Goal: Task Accomplishment & Management: Complete application form

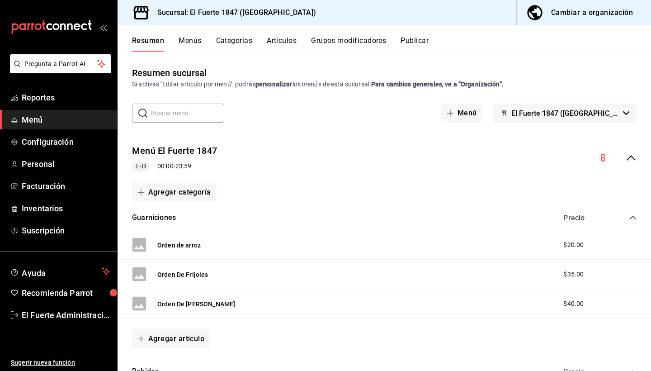
click at [416, 38] on button "Publicar" at bounding box center [414, 43] width 28 height 15
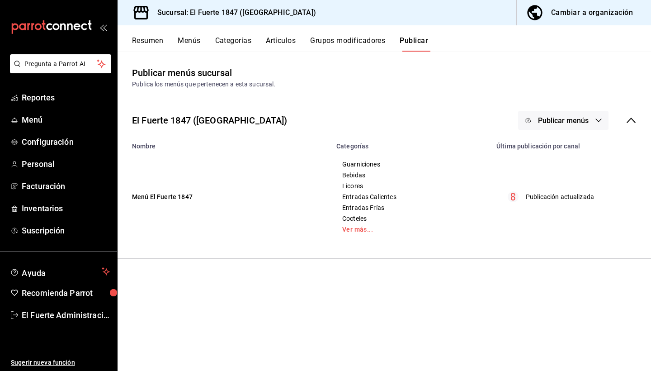
click at [556, 119] on span "Publicar menús" at bounding box center [563, 120] width 51 height 9
click at [552, 150] on div at bounding box center [541, 149] width 25 height 14
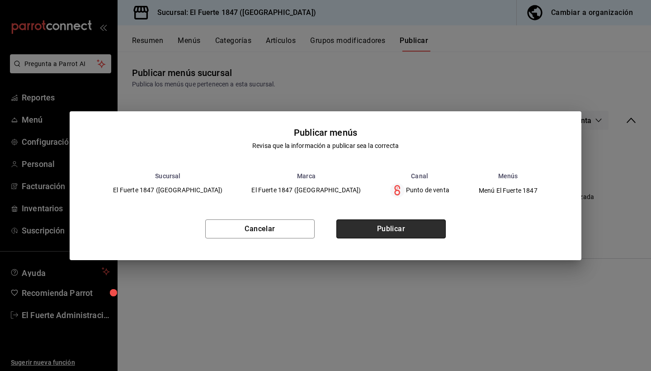
click at [406, 230] on button "Publicar" at bounding box center [390, 228] width 109 height 19
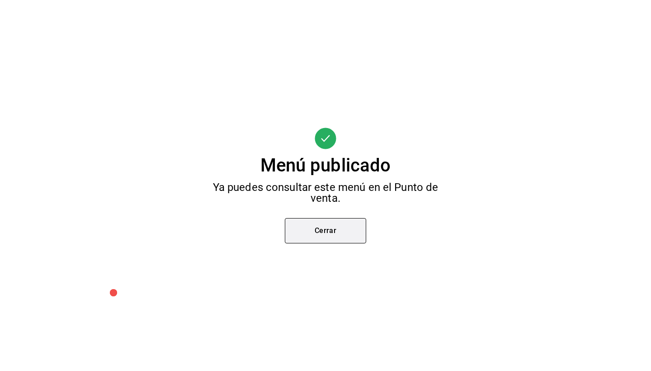
click at [337, 235] on button "Cerrar" at bounding box center [325, 230] width 81 height 25
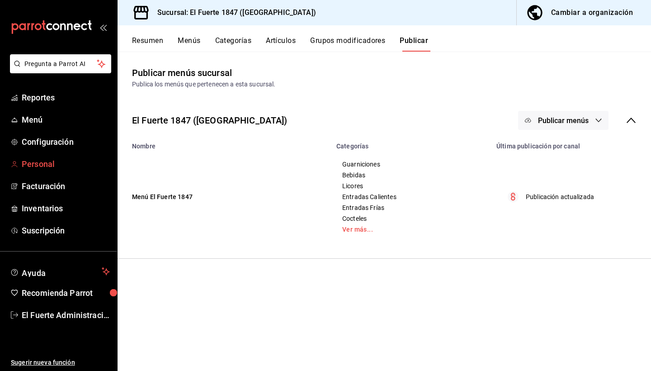
click at [38, 164] on span "Personal" at bounding box center [66, 164] width 88 height 12
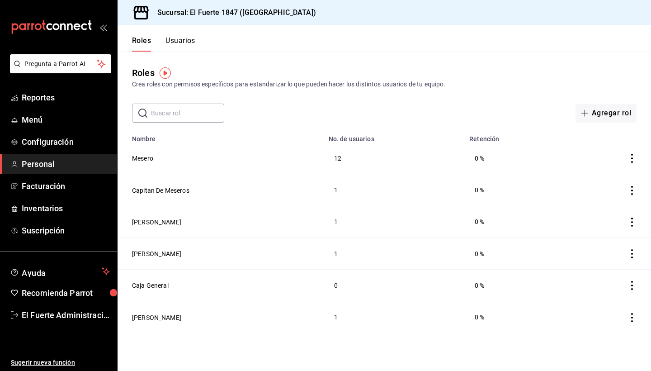
click at [190, 47] on button "Usuarios" at bounding box center [180, 43] width 30 height 15
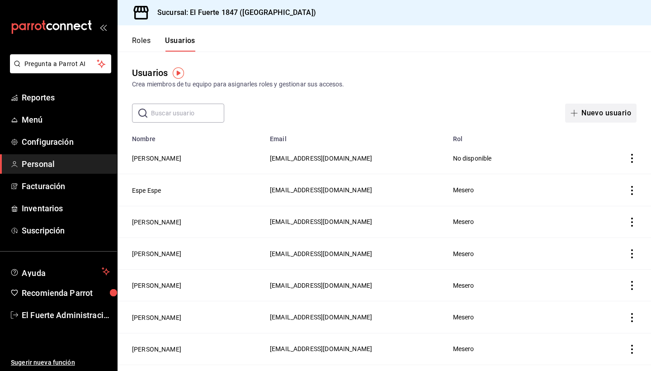
click at [587, 121] on button "Nuevo usuario" at bounding box center [600, 112] width 71 height 19
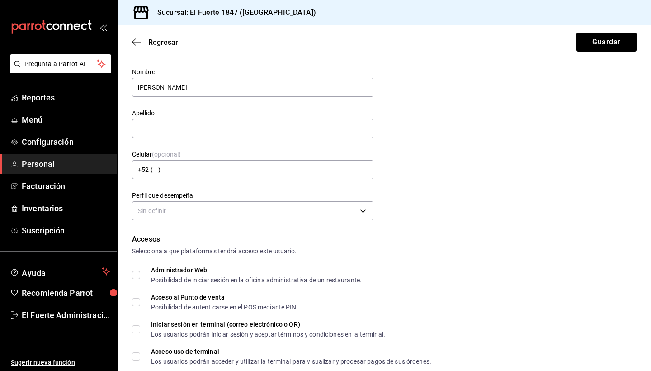
scroll to position [20, 0]
type input "[PERSON_NAME]"
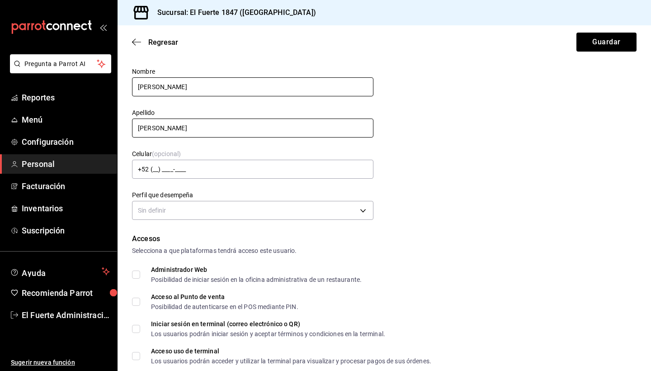
type input "[PERSON_NAME]"
drag, startPoint x: 179, startPoint y: 91, endPoint x: 155, endPoint y: 89, distance: 24.5
click at [155, 89] on input "[PERSON_NAME]" at bounding box center [252, 86] width 241 height 19
drag, startPoint x: 155, startPoint y: 89, endPoint x: 186, endPoint y: 93, distance: 31.1
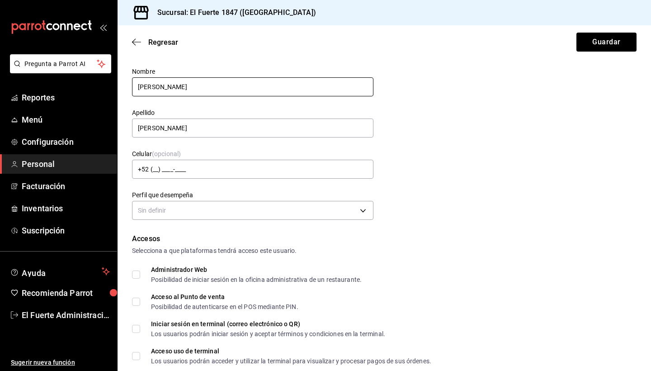
click at [181, 93] on input "[PERSON_NAME]" at bounding box center [252, 86] width 241 height 19
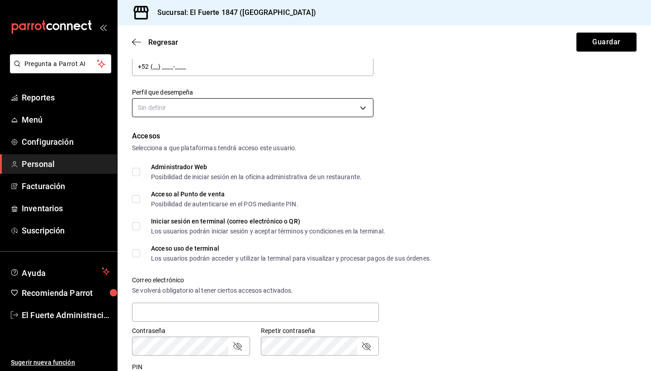
scroll to position [162, 0]
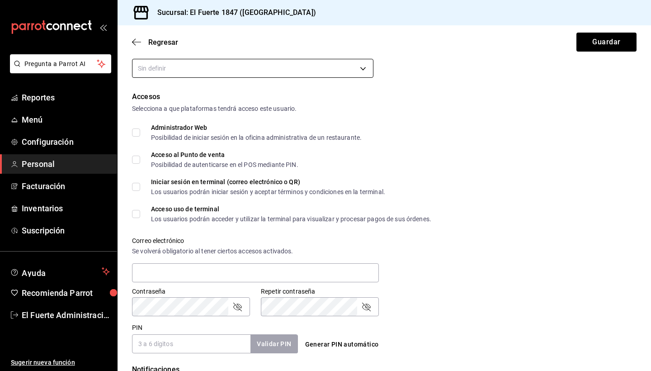
type input "[PERSON_NAME]"
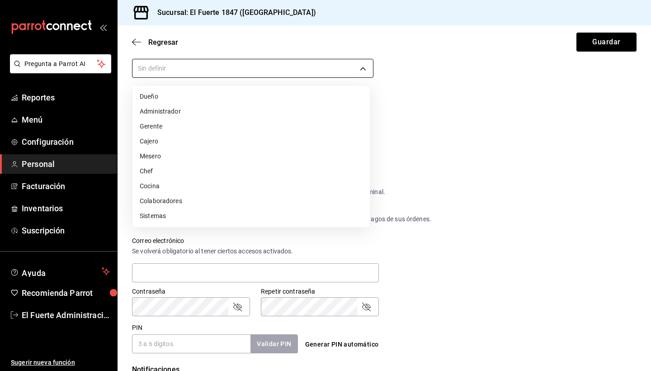
click at [174, 66] on body "Pregunta a Parrot AI Reportes Menú Configuración Personal Facturación Inventari…" at bounding box center [325, 185] width 651 height 371
click at [153, 159] on li "Mesero" at bounding box center [250, 156] width 237 height 15
type input "WAITER"
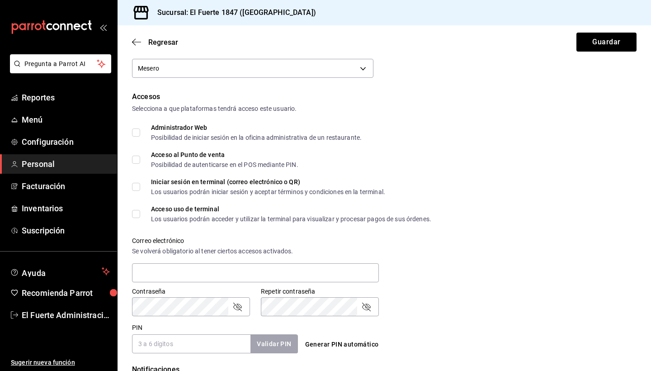
click at [136, 157] on input "Acceso al Punto de venta Posibilidad de autenticarse en el POS mediante PIN." at bounding box center [136, 159] width 8 height 8
checkbox input "true"
click at [137, 214] on input "Acceso uso de terminal Los usuarios podrán acceder y utilizar la terminal para …" at bounding box center [136, 214] width 8 height 8
checkbox input "true"
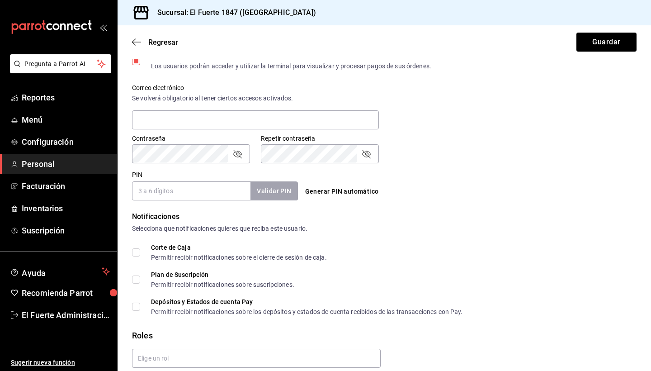
scroll to position [316, 0]
click at [163, 193] on input "PIN" at bounding box center [191, 189] width 118 height 19
type input "3052"
click at [262, 191] on button "Validar PIN" at bounding box center [273, 189] width 48 height 19
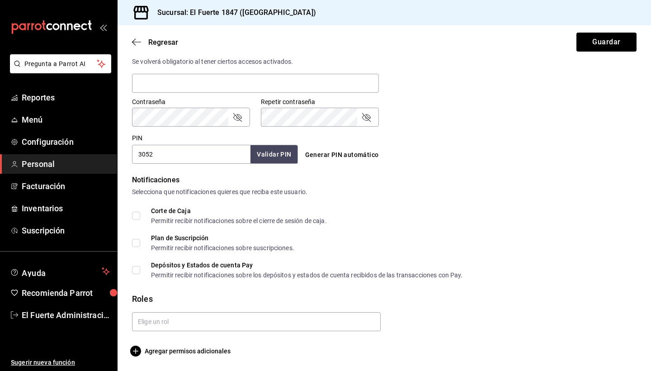
scroll to position [0, 0]
click at [173, 319] on input "text" at bounding box center [256, 321] width 249 height 19
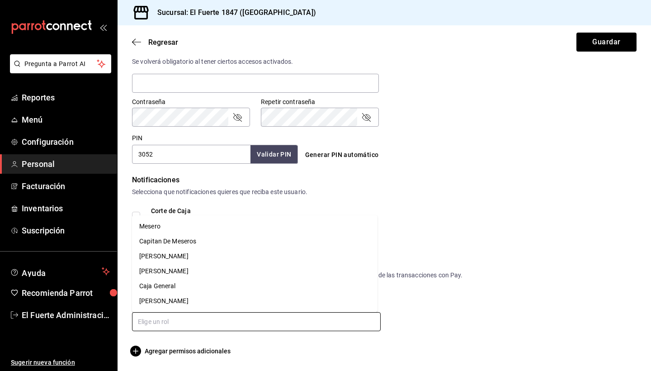
click at [172, 224] on li "Mesero" at bounding box center [254, 226] width 245 height 15
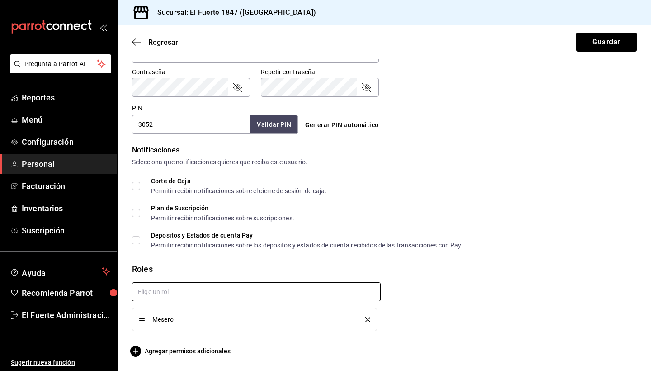
scroll to position [381, 0]
click at [606, 39] on button "Guardar" at bounding box center [606, 42] width 60 height 19
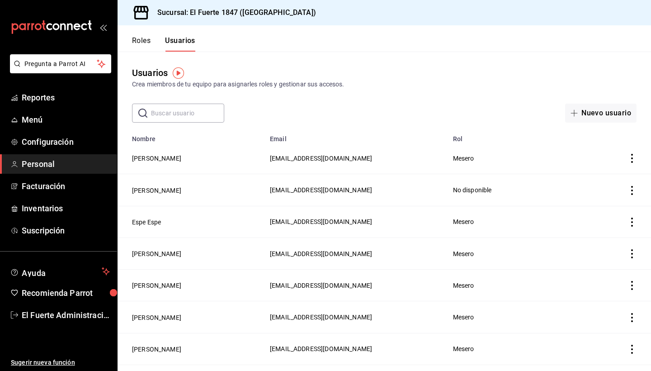
click at [146, 38] on button "Roles" at bounding box center [141, 43] width 19 height 15
